Goal: Task Accomplishment & Management: Complete application form

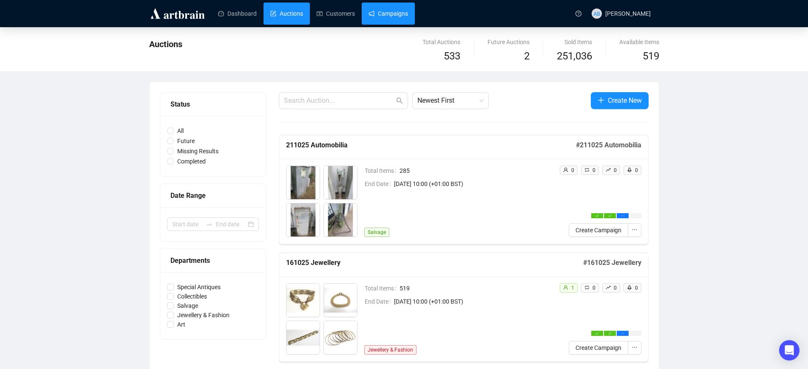
click at [382, 19] on link "Campaigns" at bounding box center [389, 14] width 40 height 22
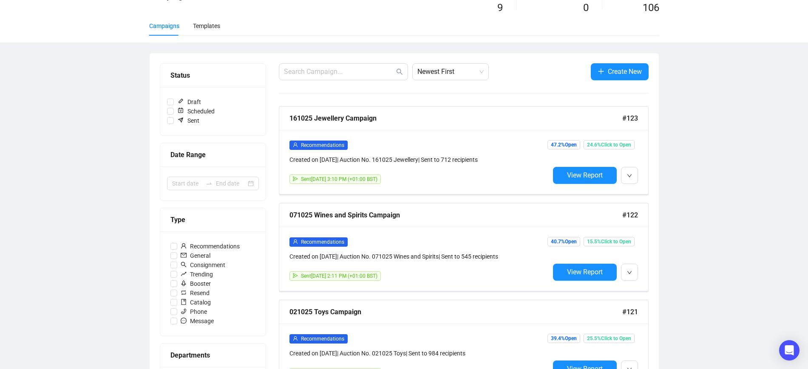
scroll to position [106, 0]
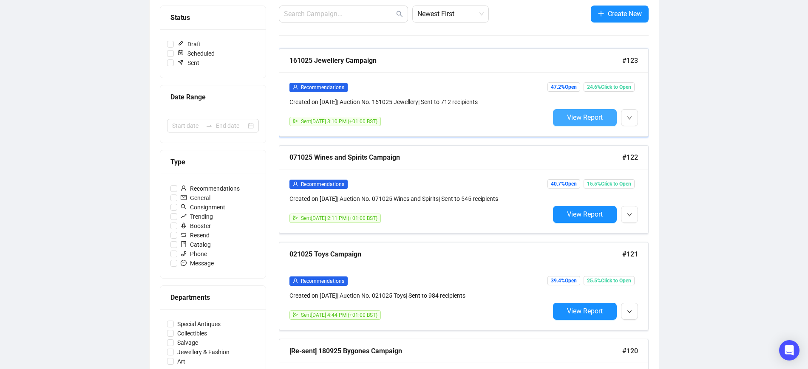
click at [566, 116] on button "View Report" at bounding box center [585, 117] width 64 height 17
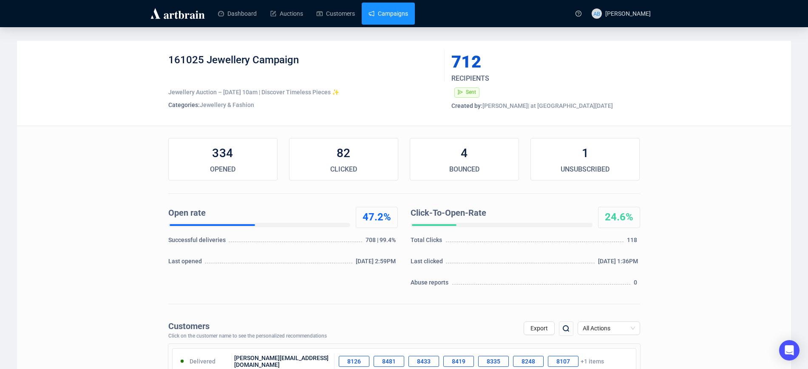
click at [391, 14] on link "Campaigns" at bounding box center [389, 14] width 40 height 22
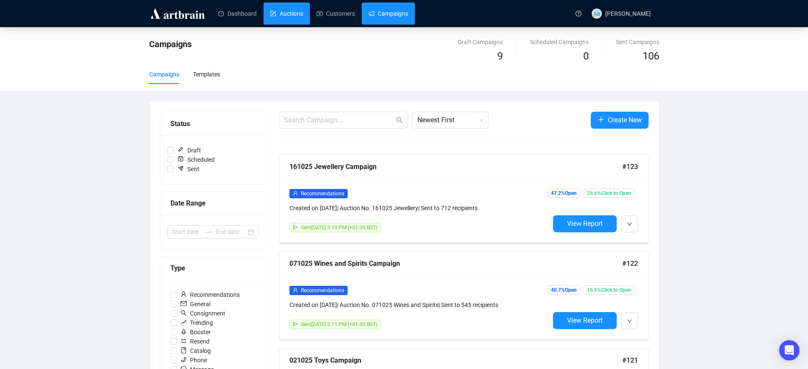
click at [278, 16] on link "Auctions" at bounding box center [286, 14] width 33 height 22
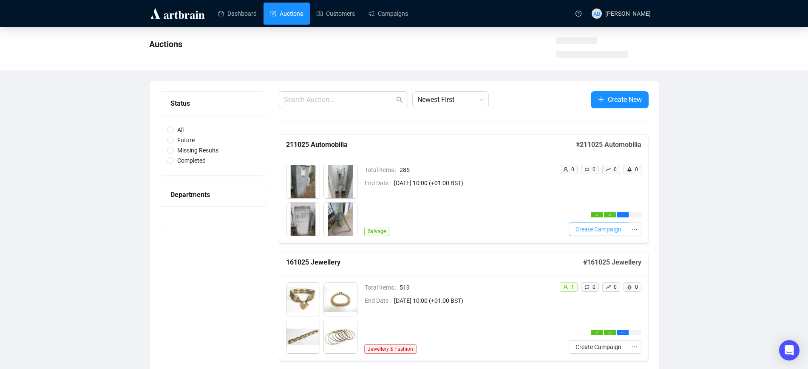
click at [602, 228] on span "Create Campaign" at bounding box center [599, 229] width 46 height 9
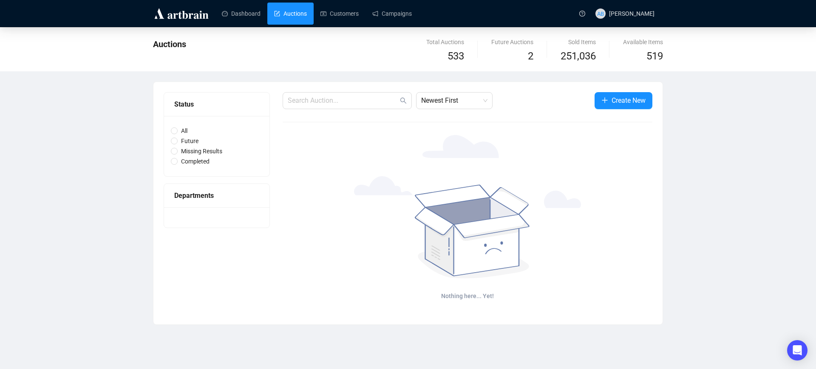
click at [294, 140] on div at bounding box center [468, 207] width 370 height 144
click at [292, 15] on link "Auctions" at bounding box center [290, 14] width 33 height 22
click at [385, 15] on link "Campaigns" at bounding box center [392, 14] width 40 height 22
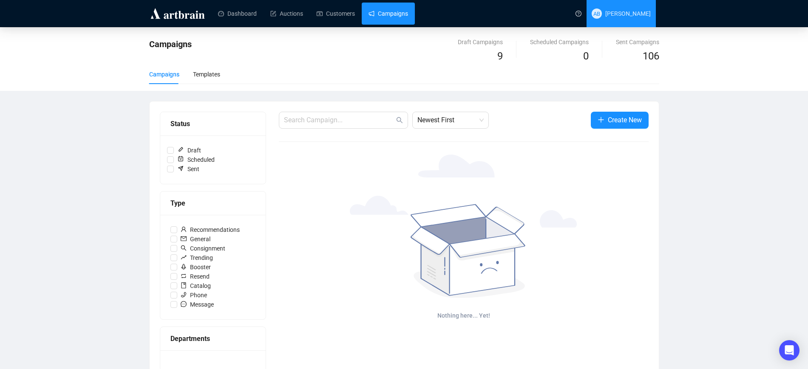
click at [642, 8] on span "AB Alice Bonnett" at bounding box center [621, 13] width 59 height 27
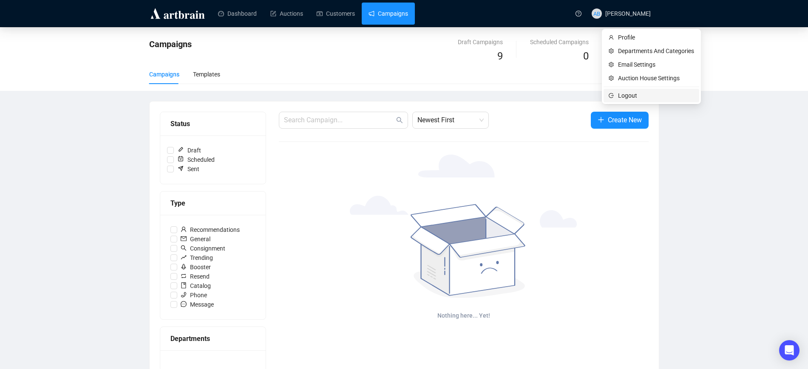
click at [638, 95] on span "Logout" at bounding box center [656, 95] width 76 height 9
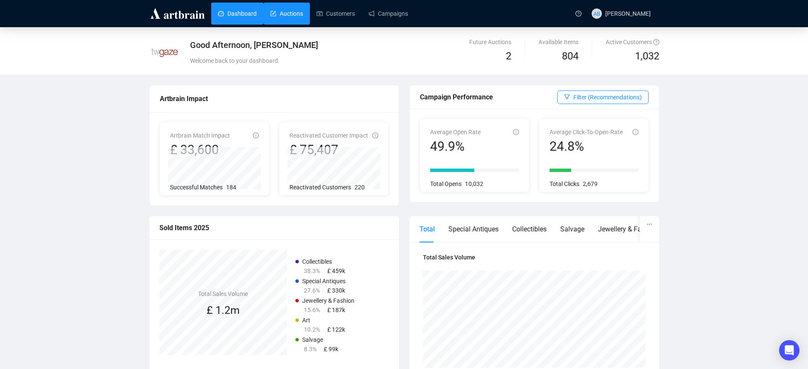
click at [293, 12] on link "Auctions" at bounding box center [286, 14] width 33 height 22
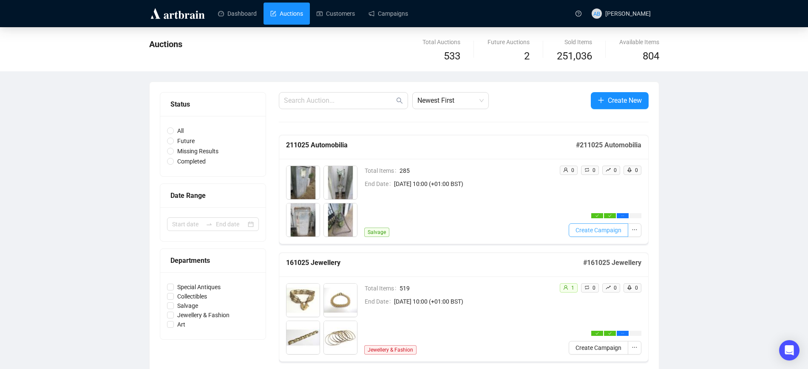
click at [610, 232] on span "Create Campaign" at bounding box center [599, 230] width 46 height 9
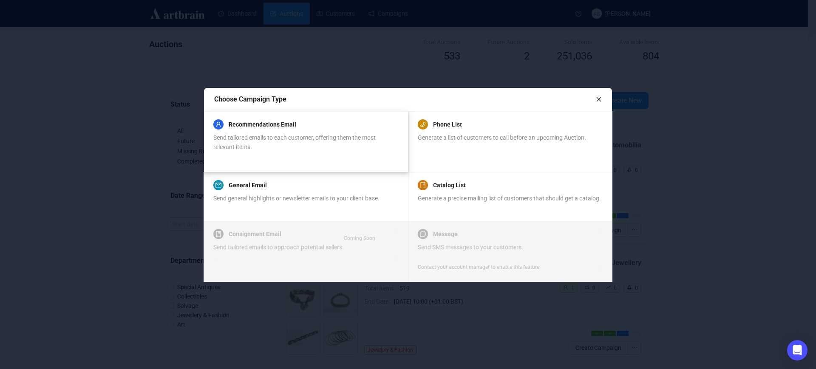
click at [310, 123] on div "Recommendations Email" at bounding box center [305, 124] width 184 height 10
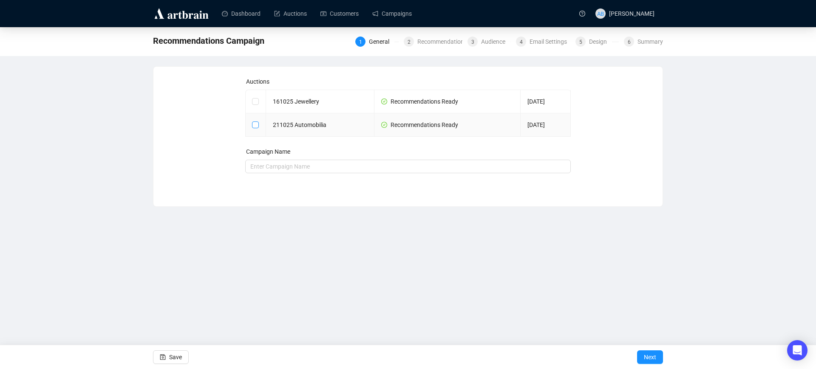
click at [256, 126] on input "checkbox" at bounding box center [255, 125] width 6 height 6
checkbox input "true"
type input "211025 Automobilia Campaign"
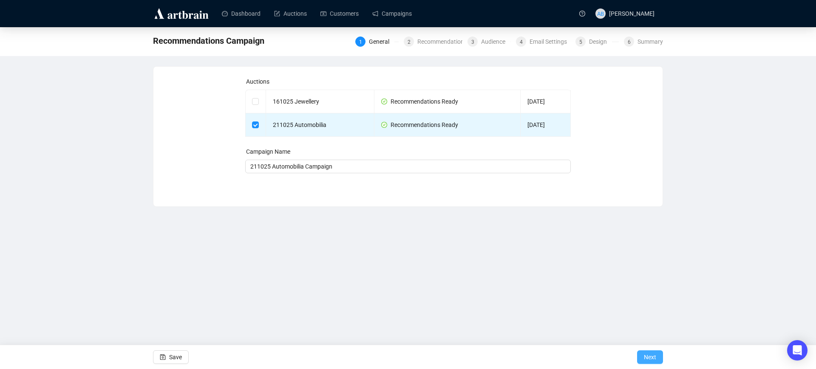
click at [650, 361] on span "Next" at bounding box center [650, 358] width 12 height 24
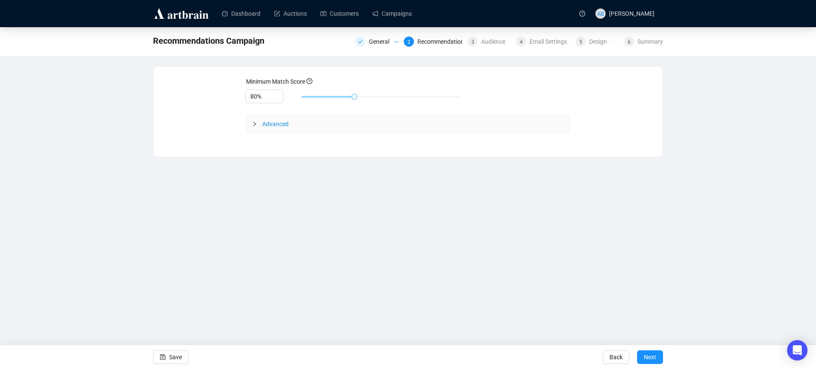
click at [273, 123] on span "Advanced" at bounding box center [275, 124] width 26 height 7
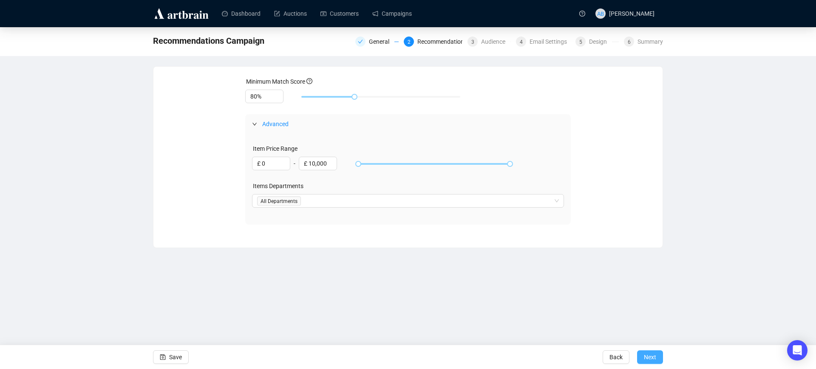
click at [647, 352] on span "Next" at bounding box center [650, 358] width 12 height 24
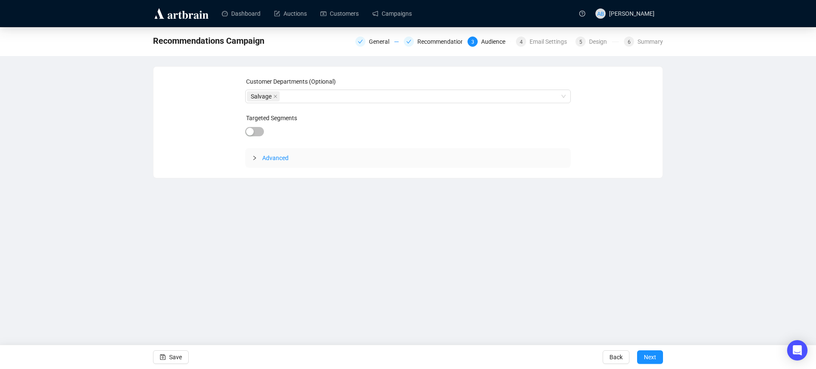
click at [276, 156] on span "Advanced" at bounding box center [275, 158] width 26 height 7
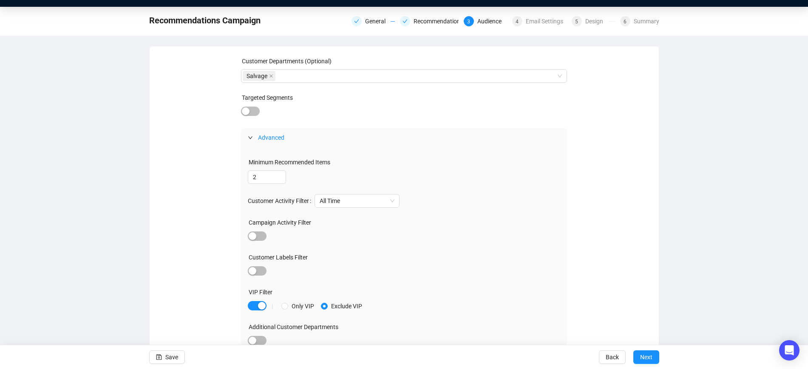
scroll to position [26, 0]
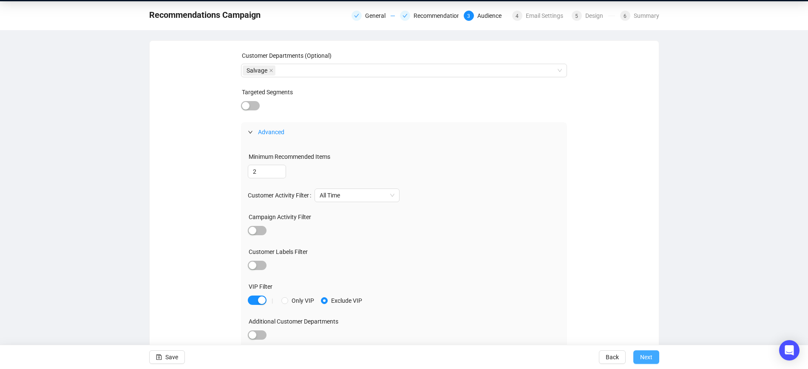
click at [645, 356] on span "Next" at bounding box center [646, 358] width 12 height 24
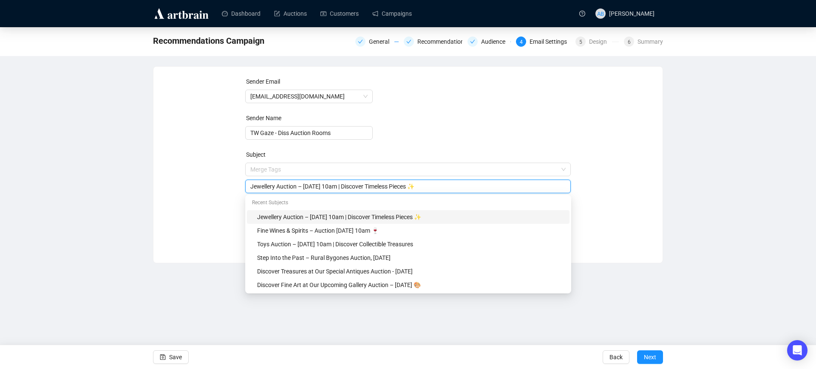
drag, startPoint x: 460, startPoint y: 166, endPoint x: 204, endPoint y: 166, distance: 255.5
click at [207, 165] on div "Sender Email auctions@twgaze.co.uk Sender Name TW Gaze - Diss Auction Rooms Sub…" at bounding box center [408, 158] width 489 height 163
paste input "Start your engines – our Automobilia sale is nearly here!"
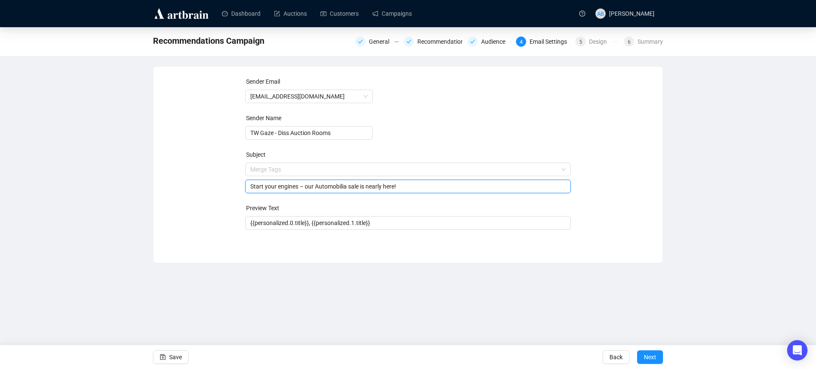
click at [224, 214] on div "Sender Email auctions@twgaze.co.uk Sender Name TW Gaze - Diss Auction Rooms Sub…" at bounding box center [408, 158] width 489 height 163
click at [422, 187] on input "Start your engines – our Automobilia sale is nearly here!" at bounding box center [408, 186] width 316 height 9
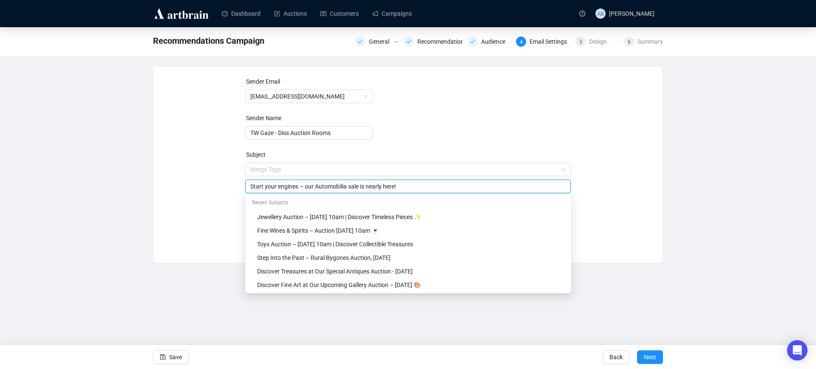
click at [423, 187] on input "Start your engines – our Automobilia sale is nearly here!" at bounding box center [408, 186] width 316 height 9
paste input "🚗"
type input "Start your engines – our Automobilia sale is nearly here! 🚗"
drag, startPoint x: 632, startPoint y: 206, endPoint x: 636, endPoint y: 224, distance: 19.1
click at [632, 205] on div "Sender Email auctions@twgaze.co.uk Sender Name TW Gaze - Diss Auction Rooms Sub…" at bounding box center [408, 158] width 489 height 163
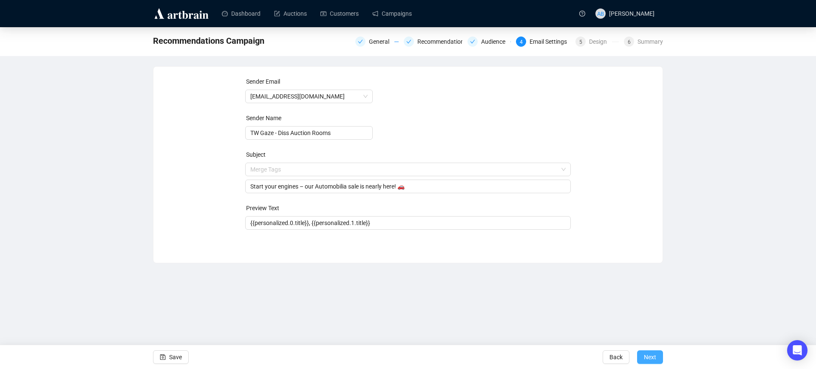
click at [641, 355] on button "Next" at bounding box center [650, 358] width 26 height 14
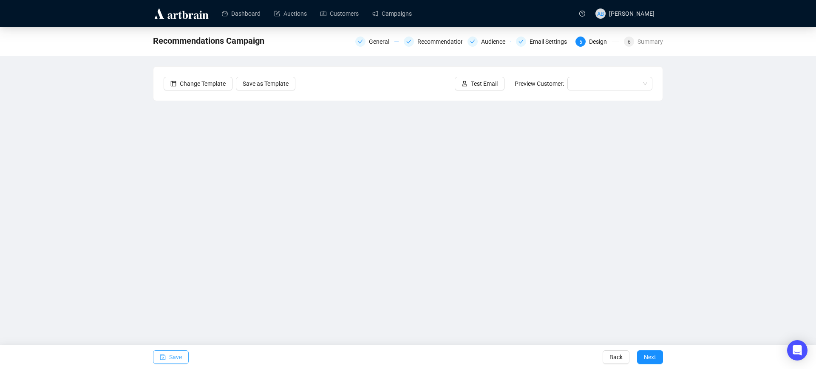
click at [177, 358] on span "Save" at bounding box center [175, 358] width 13 height 24
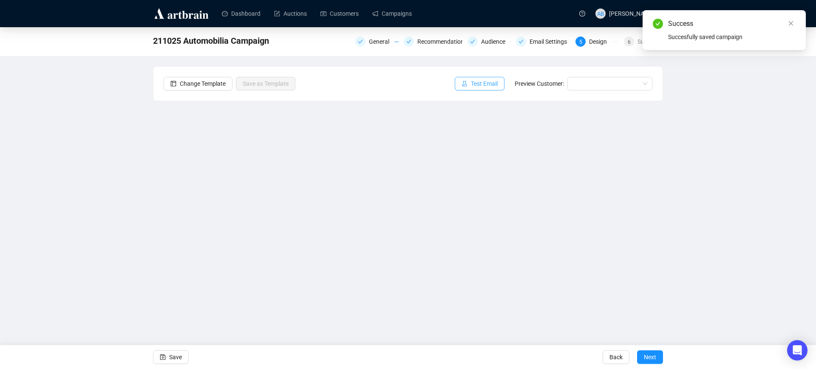
click at [482, 83] on span "Test Email" at bounding box center [484, 83] width 27 height 9
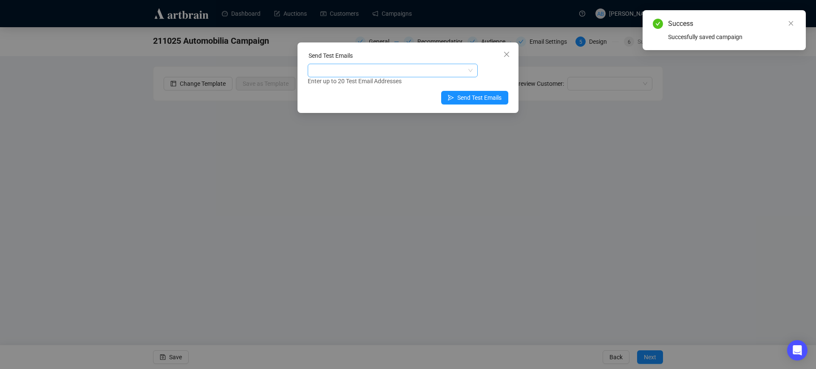
click at [365, 71] on div at bounding box center [388, 71] width 158 height 12
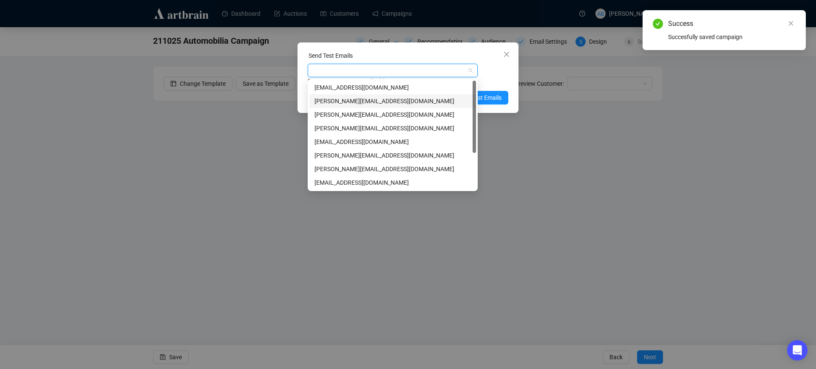
click at [367, 103] on div "a.bonnett@twgaze.co.uk" at bounding box center [393, 100] width 156 height 9
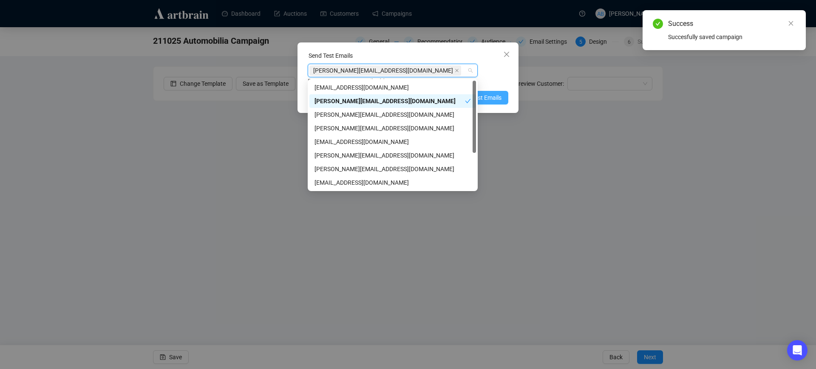
click at [488, 95] on span "Send Test Emails" at bounding box center [479, 97] width 44 height 9
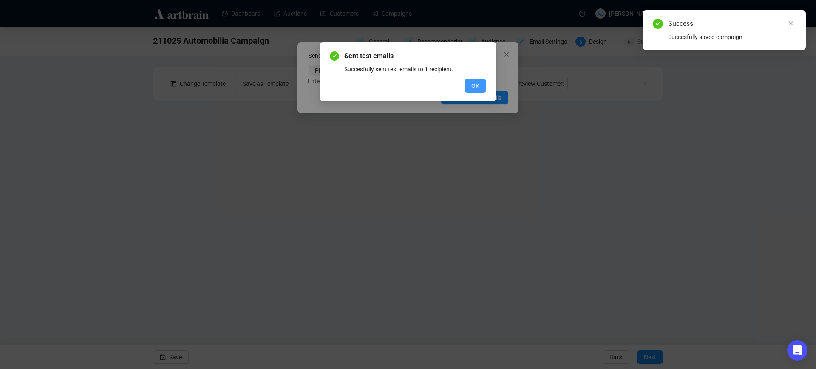
drag, startPoint x: 460, startPoint y: 84, endPoint x: 465, endPoint y: 84, distance: 4.7
click at [460, 84] on div "OK" at bounding box center [408, 86] width 156 height 14
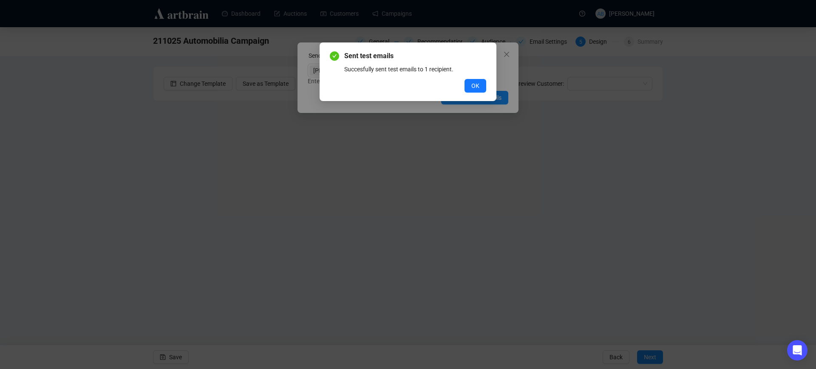
click at [468, 84] on button "OK" at bounding box center [476, 86] width 22 height 14
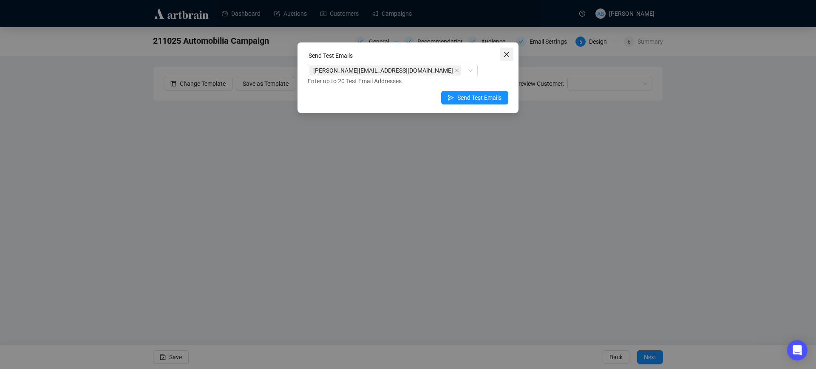
click at [507, 54] on icon "close" at bounding box center [506, 54] width 5 height 5
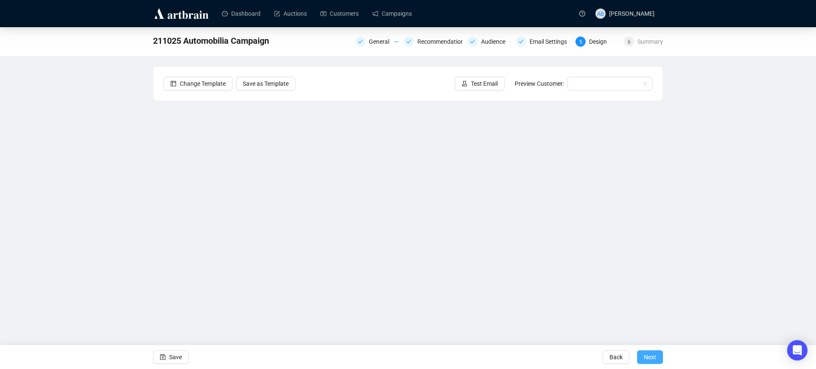
click at [646, 353] on span "Next" at bounding box center [650, 358] width 12 height 24
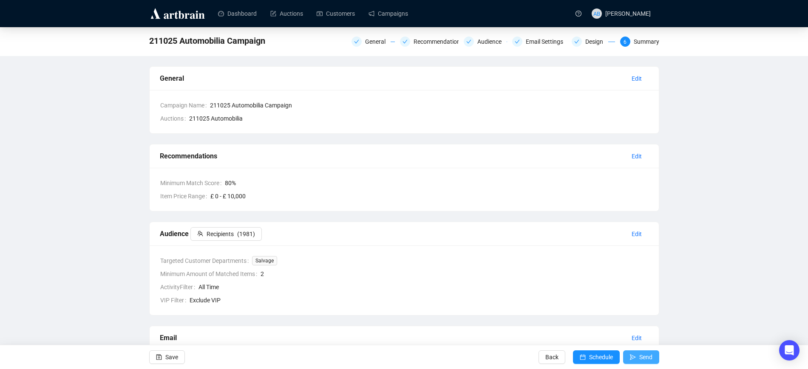
click at [631, 357] on icon "send" at bounding box center [633, 358] width 6 height 6
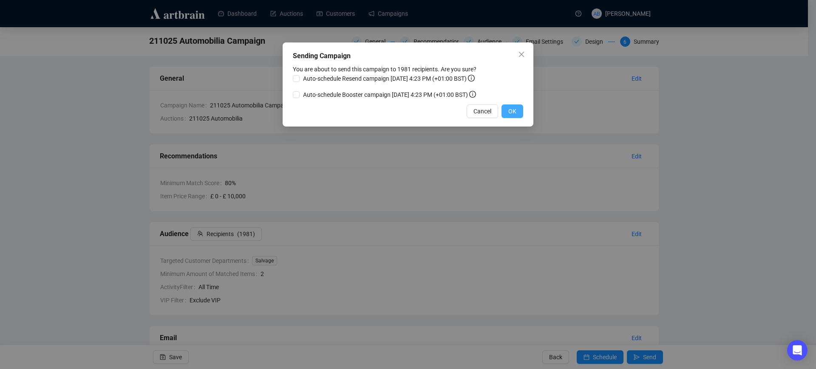
click at [508, 112] on span "OK" at bounding box center [512, 111] width 8 height 9
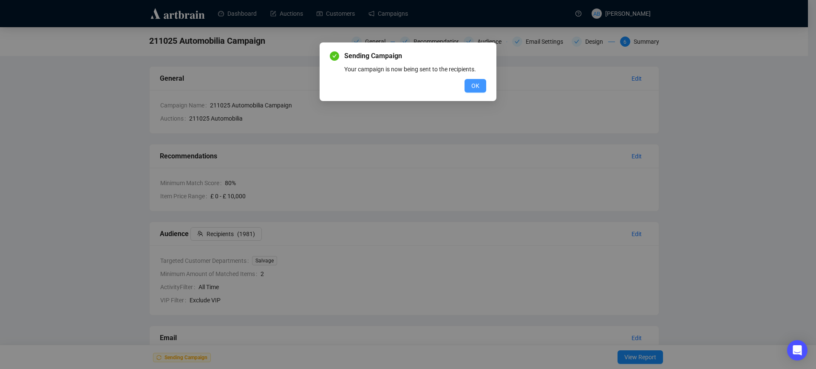
click at [478, 85] on span "OK" at bounding box center [475, 85] width 8 height 9
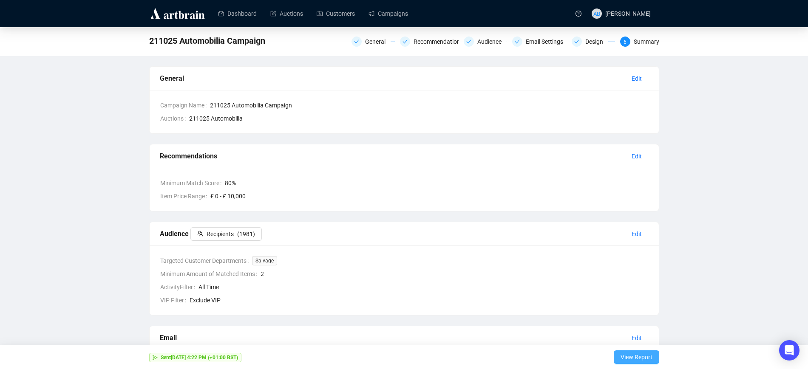
click at [640, 356] on span "View Report" at bounding box center [637, 358] width 32 height 24
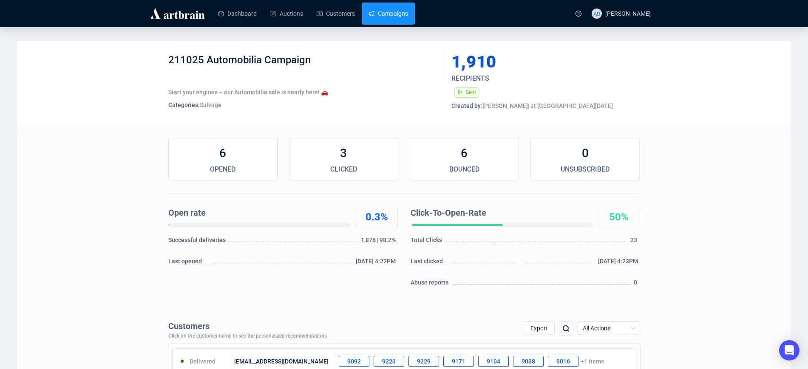
drag, startPoint x: 376, startPoint y: 9, endPoint x: 381, endPoint y: 16, distance: 8.5
click at [377, 9] on link "Campaigns" at bounding box center [389, 14] width 40 height 22
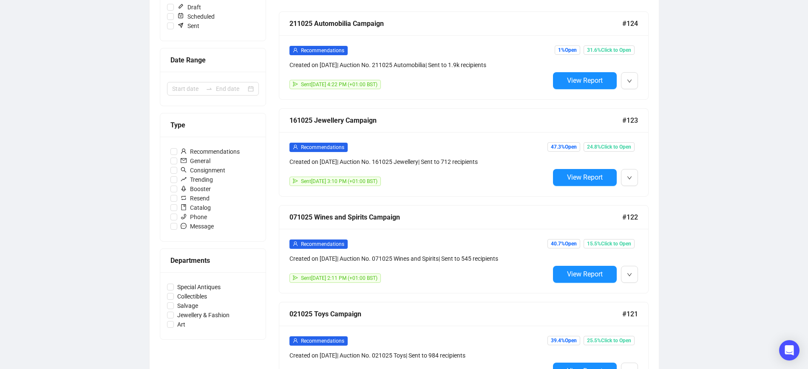
scroll to position [159, 0]
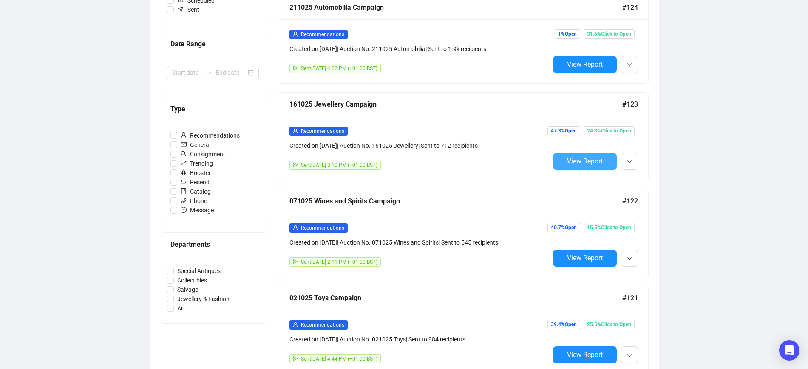
click at [591, 165] on button "View Report" at bounding box center [585, 161] width 64 height 17
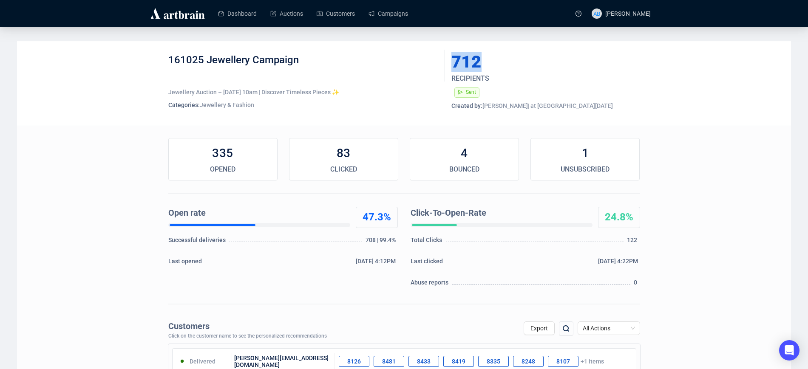
drag, startPoint x: 468, startPoint y: 57, endPoint x: 480, endPoint y: 57, distance: 11.1
click at [480, 57] on div "712" at bounding box center [525, 62] width 149 height 17
click at [485, 59] on div "712" at bounding box center [525, 62] width 149 height 17
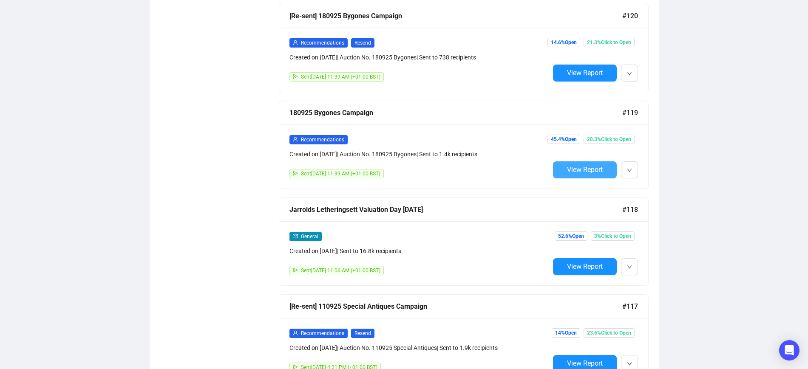
scroll to position [744, 0]
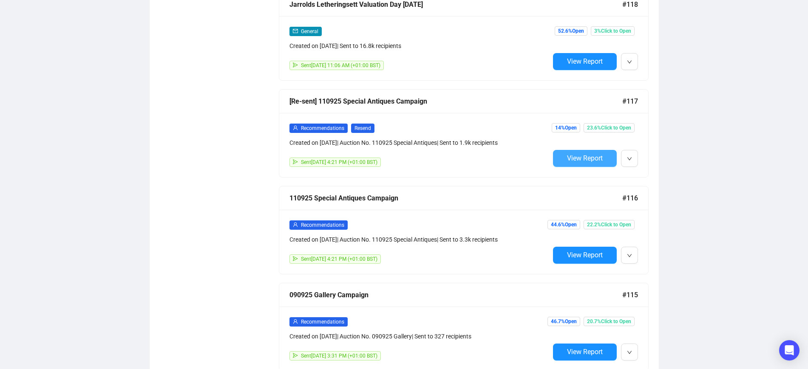
click at [586, 154] on span "View Report" at bounding box center [585, 158] width 36 height 8
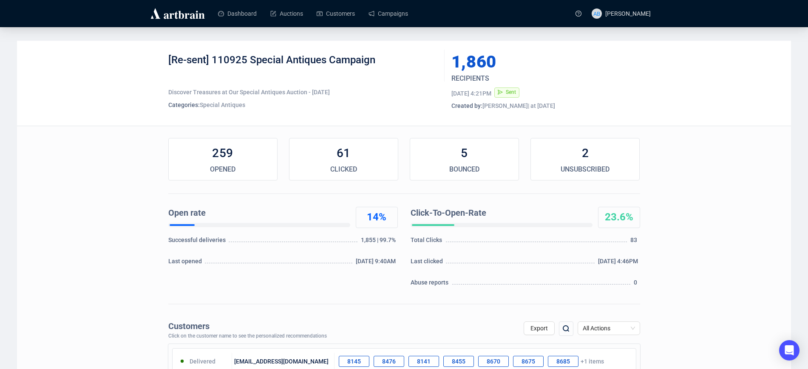
click at [490, 62] on div "1,860" at bounding box center [525, 62] width 149 height 17
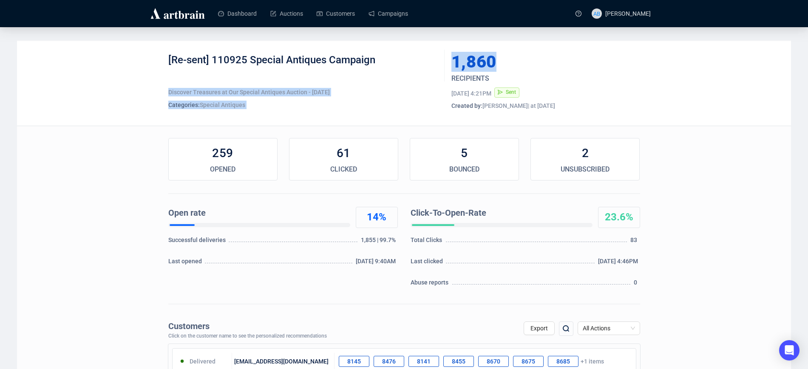
drag, startPoint x: 497, startPoint y: 62, endPoint x: 428, endPoint y: 62, distance: 69.7
click at [428, 62] on div "[Re-sent] 110925 Special Antiques Campaign Discover Treasures at Our Special An…" at bounding box center [404, 84] width 472 height 60
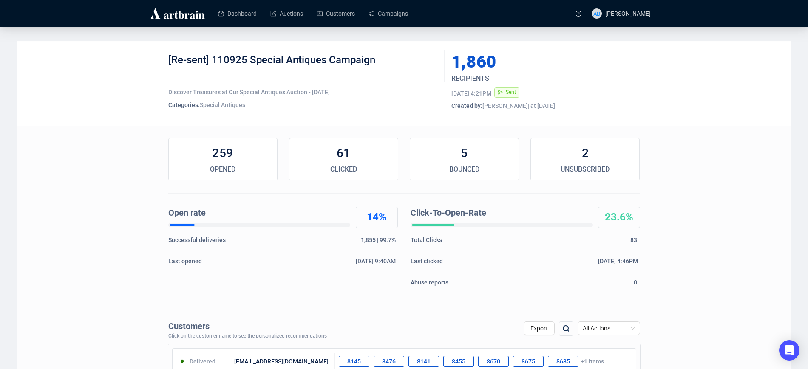
drag, startPoint x: 102, startPoint y: 166, endPoint x: 109, endPoint y: 165, distance: 6.8
click at [287, 12] on link "Auctions" at bounding box center [286, 14] width 33 height 22
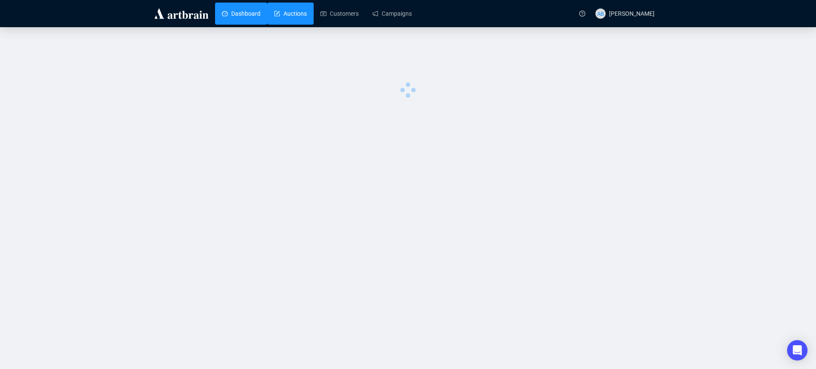
click at [242, 5] on link "Dashboard" at bounding box center [241, 14] width 39 height 22
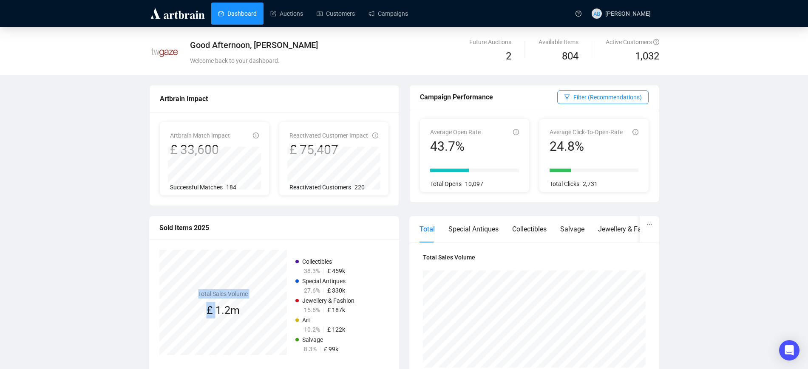
click at [247, 319] on div "Salvage 8.27% Total Sales Volume £ 1.2m" at bounding box center [223, 302] width 128 height 105
drag, startPoint x: 238, startPoint y: 312, endPoint x: 214, endPoint y: 311, distance: 23.4
click at [214, 311] on div "£ 1.2m" at bounding box center [223, 310] width 50 height 17
click at [242, 317] on div "£ 1.2m" at bounding box center [223, 310] width 50 height 17
drag, startPoint x: 213, startPoint y: 144, endPoint x: 182, endPoint y: 144, distance: 31.0
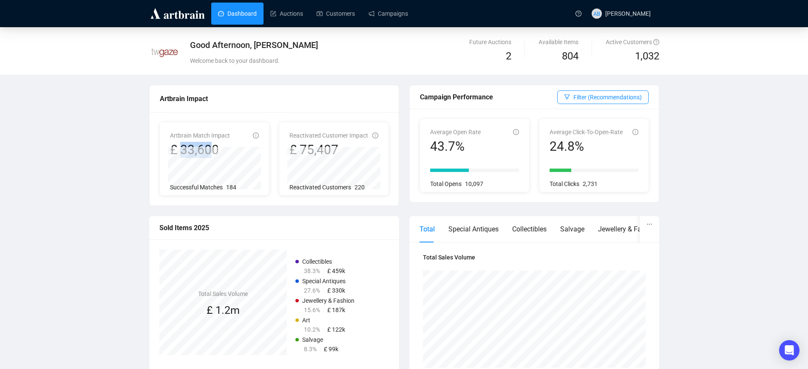
click at [182, 144] on div "£ 33,600" at bounding box center [200, 150] width 60 height 16
click at [115, 165] on div "Good Afternoon, [PERSON_NAME] Welcome back to your dashboard. Future Auctions 2…" at bounding box center [404, 369] width 808 height 684
click at [285, 141] on div "Reactivated Customer Impact £ 75,407 110925 Special Antiques - 110925 Special A…" at bounding box center [333, 158] width 109 height 73
click at [342, 154] on div "Reactivated Customer Impact £ 75,407 110925 Special Antiques - 110925 Special A…" at bounding box center [333, 161] width 89 height 61
click at [346, 144] on div "£ 75,407" at bounding box center [328, 150] width 79 height 16
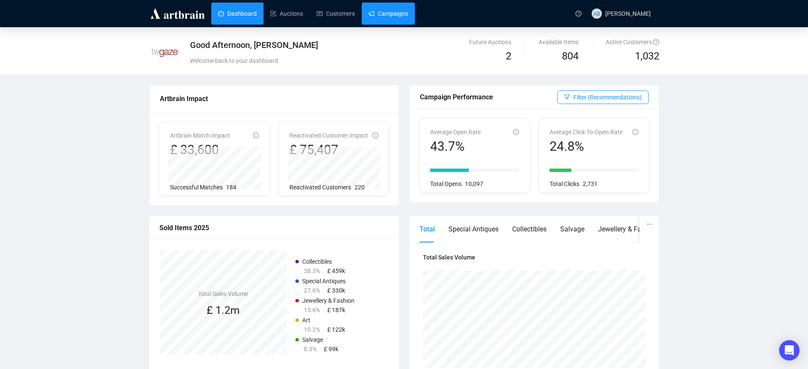
click at [396, 20] on link "Campaigns" at bounding box center [389, 14] width 40 height 22
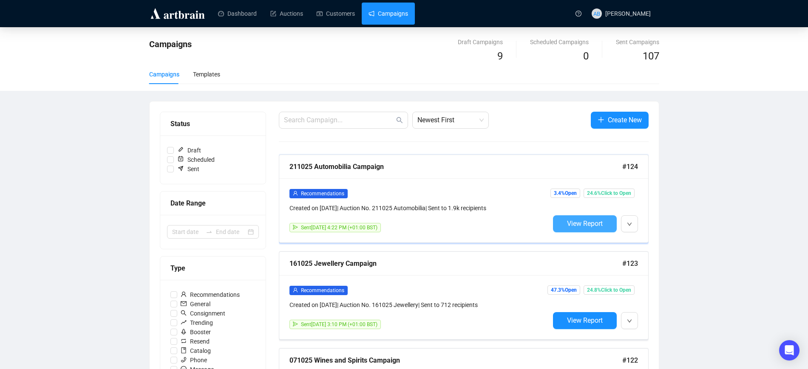
click at [576, 217] on button "View Report" at bounding box center [585, 224] width 64 height 17
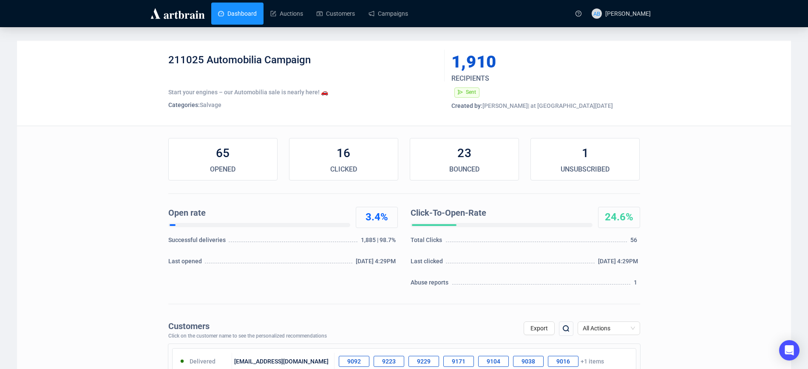
click at [244, 14] on link "Dashboard" at bounding box center [237, 14] width 39 height 22
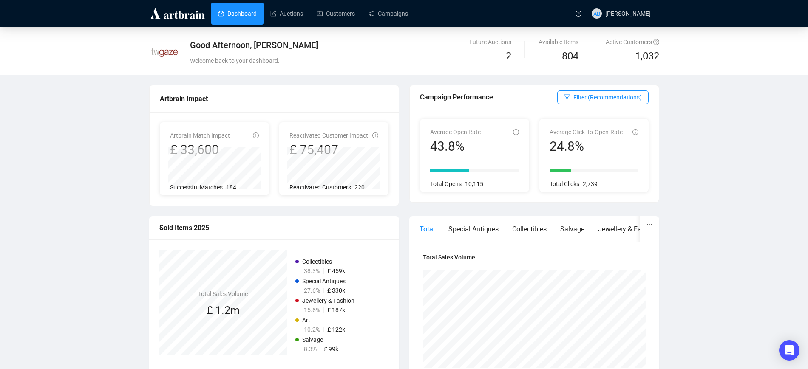
drag, startPoint x: 70, startPoint y: 118, endPoint x: 75, endPoint y: 113, distance: 7.8
click at [74, 115] on div "Good Afternoon, [PERSON_NAME] Welcome back to your dashboard. Future Auctions 2…" at bounding box center [404, 369] width 808 height 684
drag, startPoint x: 588, startPoint y: 145, endPoint x: 536, endPoint y: 153, distance: 52.9
click at [536, 153] on div "Average Open Rate 43.8% Total Opens 10,115 Average Click-To-Open-Rate 24.8% Tot…" at bounding box center [534, 156] width 249 height 94
drag, startPoint x: 479, startPoint y: 146, endPoint x: 424, endPoint y: 133, distance: 56.3
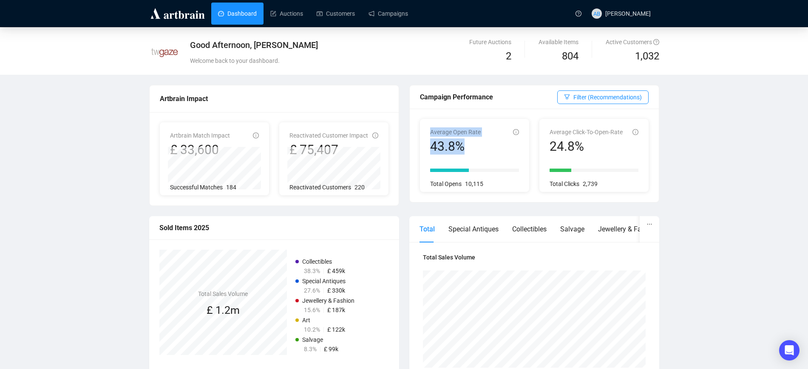
click at [424, 133] on div "Average Open Rate 43.8% Total Opens 10,115" at bounding box center [474, 155] width 109 height 73
click at [485, 165] on div at bounding box center [474, 165] width 89 height 20
drag, startPoint x: 584, startPoint y: 148, endPoint x: 547, endPoint y: 143, distance: 37.3
click at [547, 144] on div "Average Click-To-Open-Rate 24.8% Total Clicks 2,739" at bounding box center [593, 155] width 109 height 73
click at [594, 146] on div "24.8%" at bounding box center [586, 147] width 73 height 16
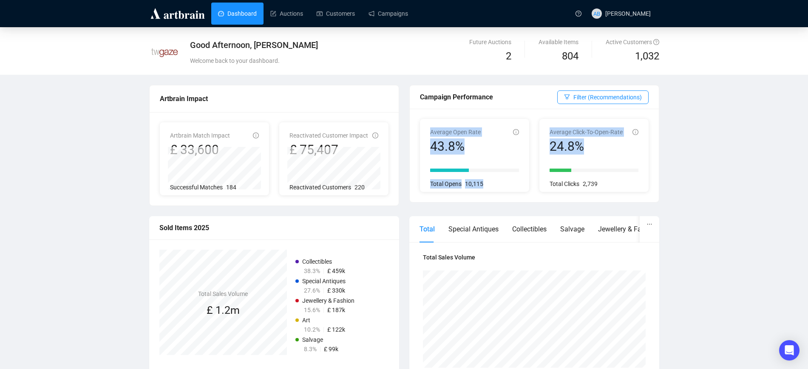
drag, startPoint x: 604, startPoint y: 153, endPoint x: 424, endPoint y: 149, distance: 179.4
click at [424, 149] on div "Average Open Rate 43.8% Total Opens 10,115 Average Click-To-Open-Rate 24.8% Tot…" at bounding box center [534, 156] width 249 height 94
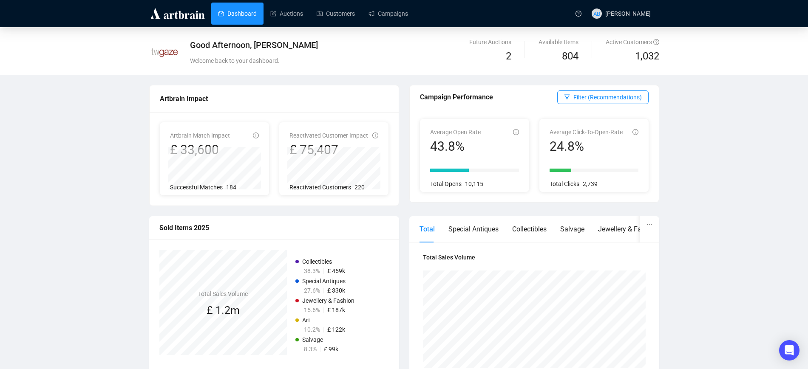
drag, startPoint x: 616, startPoint y: 169, endPoint x: 609, endPoint y: 165, distance: 8.8
click at [616, 168] on div at bounding box center [594, 171] width 89 height 8
drag, startPoint x: 606, startPoint y: 150, endPoint x: 454, endPoint y: 146, distance: 151.8
click at [454, 146] on div "Average Open Rate 43.8% Total Opens 10,115 Average Click-To-Open-Rate 24.8% Tot…" at bounding box center [534, 156] width 249 height 94
click at [495, 142] on div "Average Open Rate 43.8%" at bounding box center [474, 141] width 89 height 27
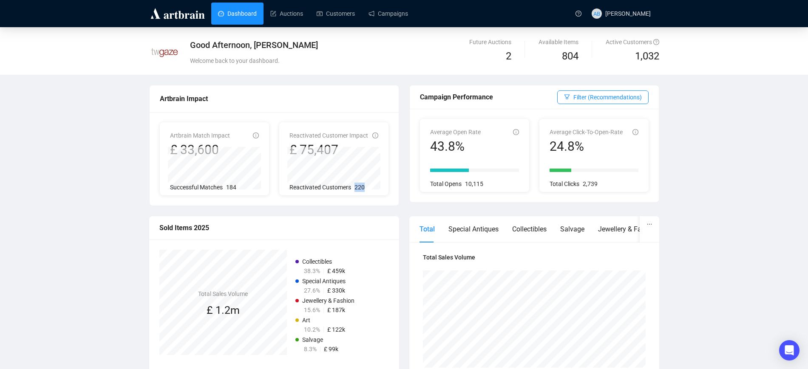
drag, startPoint x: 365, startPoint y: 191, endPoint x: 353, endPoint y: 189, distance: 12.0
click at [353, 189] on div "Reactivated Customers 220" at bounding box center [333, 187] width 89 height 9
drag, startPoint x: 241, startPoint y: 186, endPoint x: 228, endPoint y: 188, distance: 12.9
click at [227, 187] on div "Successful Matches 184" at bounding box center [214, 187] width 89 height 9
click at [237, 190] on div "Successful Matches 184" at bounding box center [214, 187] width 89 height 9
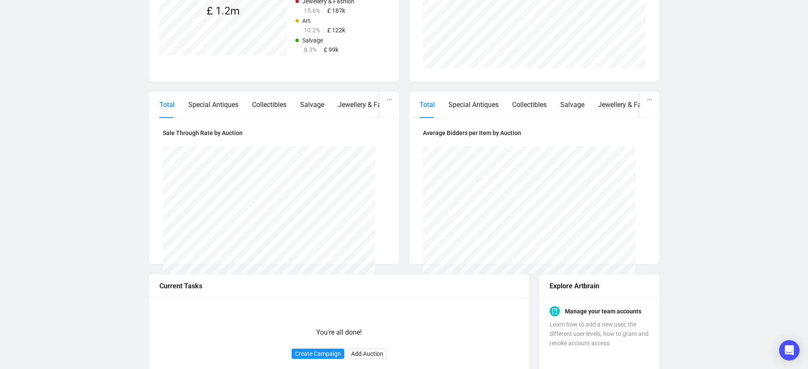
scroll to position [342, 0]
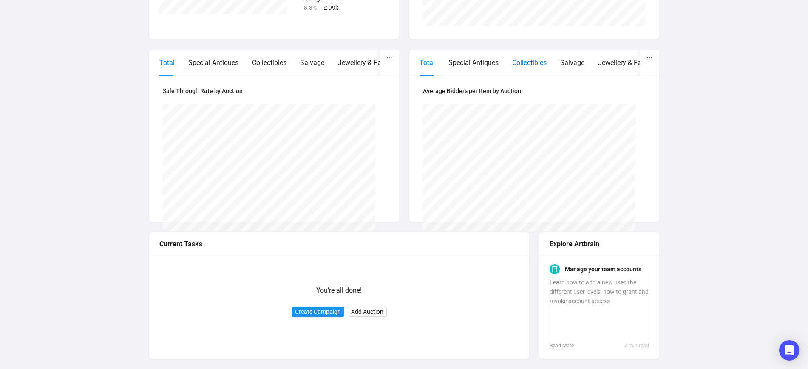
click at [539, 59] on div "Collectibles" at bounding box center [529, 62] width 34 height 11
click at [486, 57] on div "Special Antiques" at bounding box center [473, 62] width 50 height 11
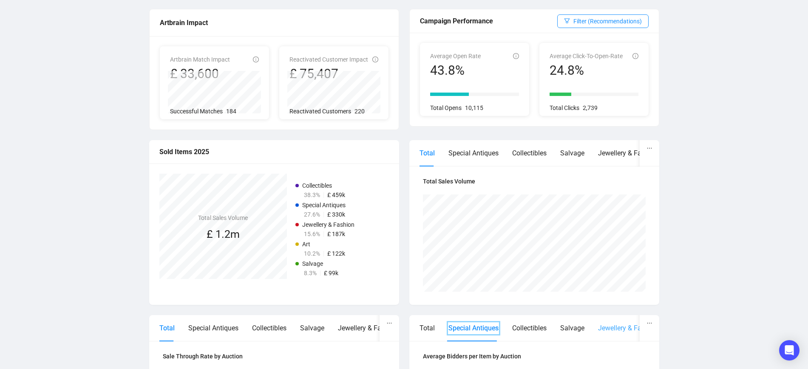
scroll to position [0, 0]
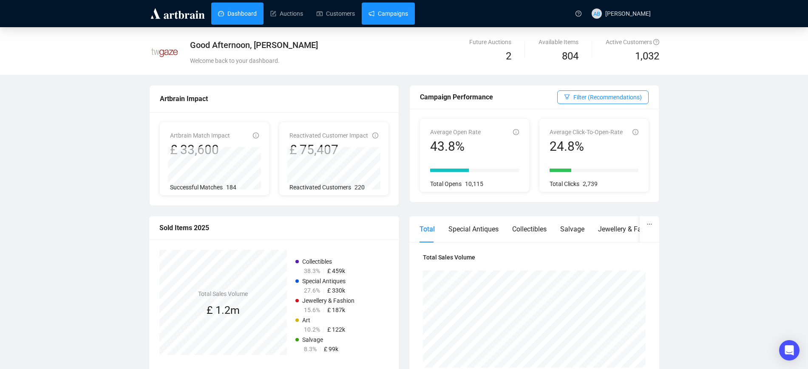
click at [385, 13] on link "Campaigns" at bounding box center [389, 14] width 40 height 22
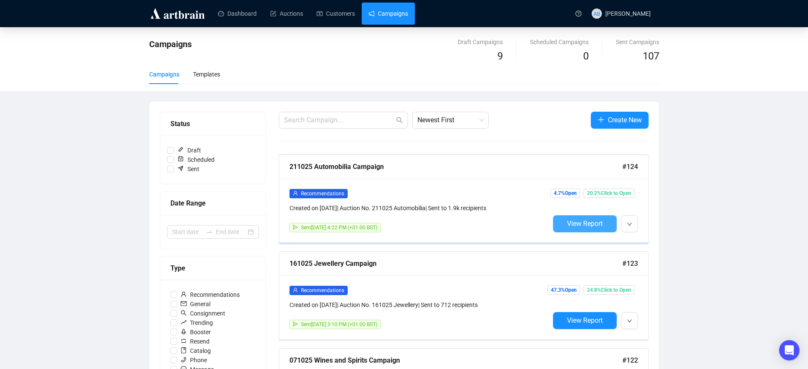
click at [600, 224] on span "View Report" at bounding box center [585, 224] width 36 height 8
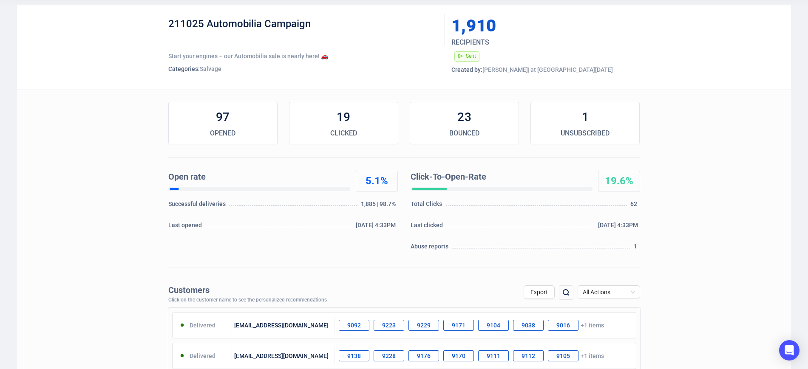
scroll to position [106, 0]
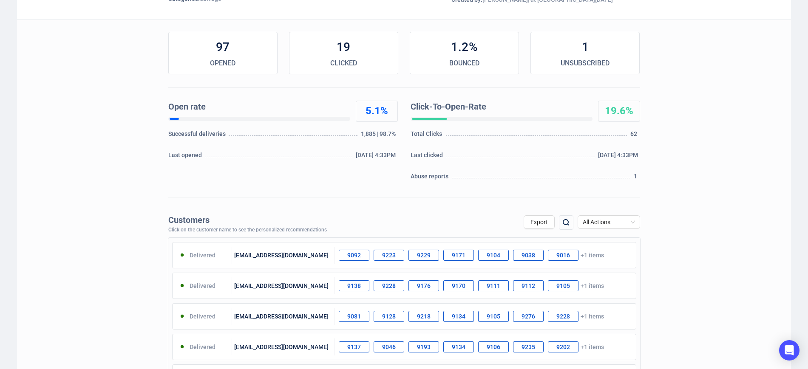
click at [463, 55] on div "1.2%" at bounding box center [464, 47] width 108 height 17
click at [473, 59] on div "BOUNCED" at bounding box center [464, 63] width 108 height 10
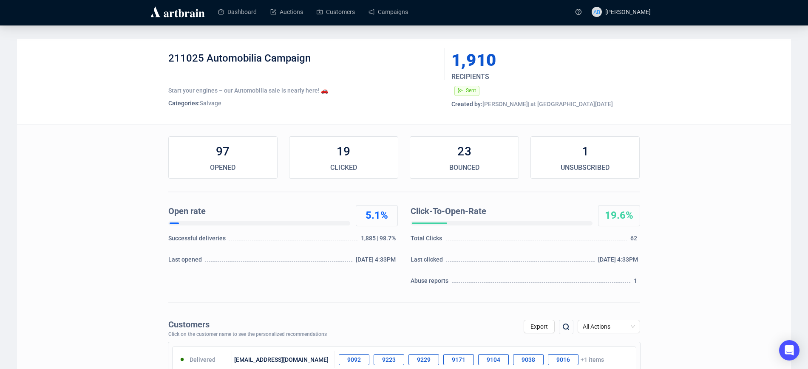
scroll to position [0, 0]
